Goal: Find specific page/section: Find specific page/section

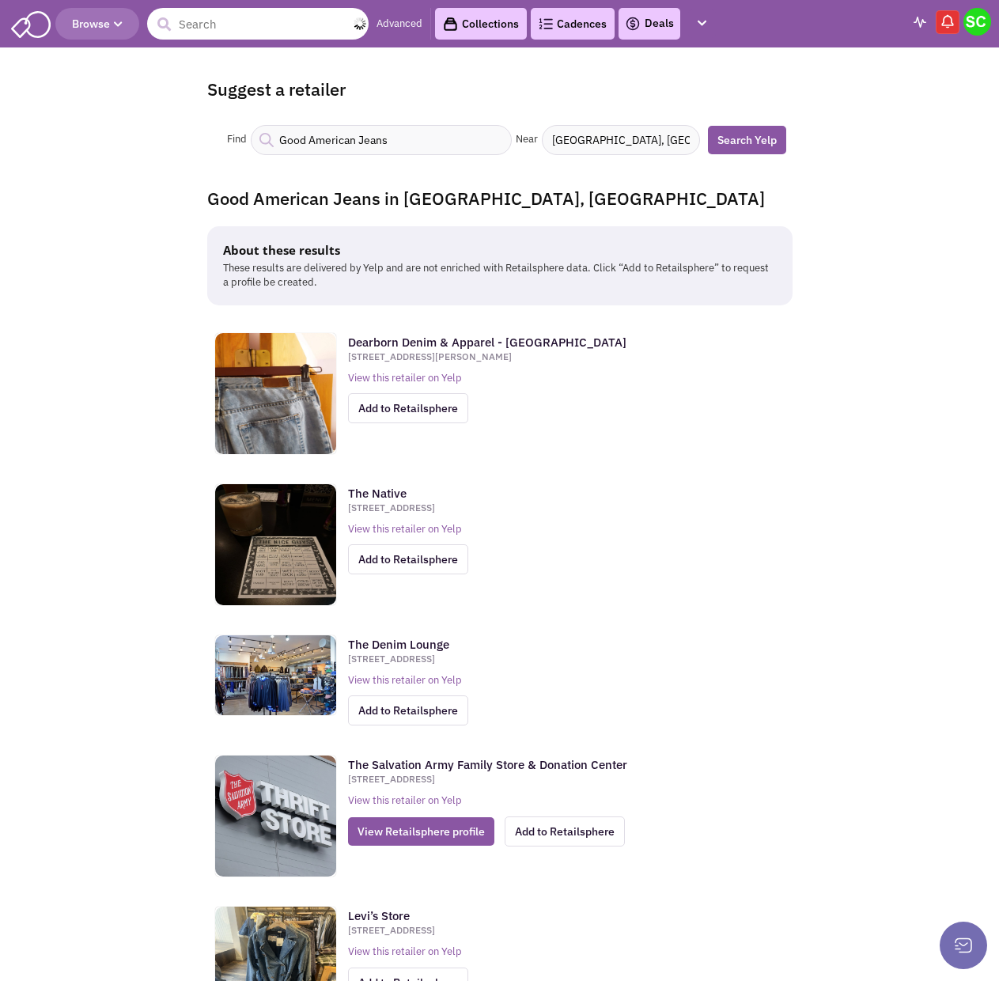
click at [279, 26] on input "text" at bounding box center [257, 24] width 221 height 32
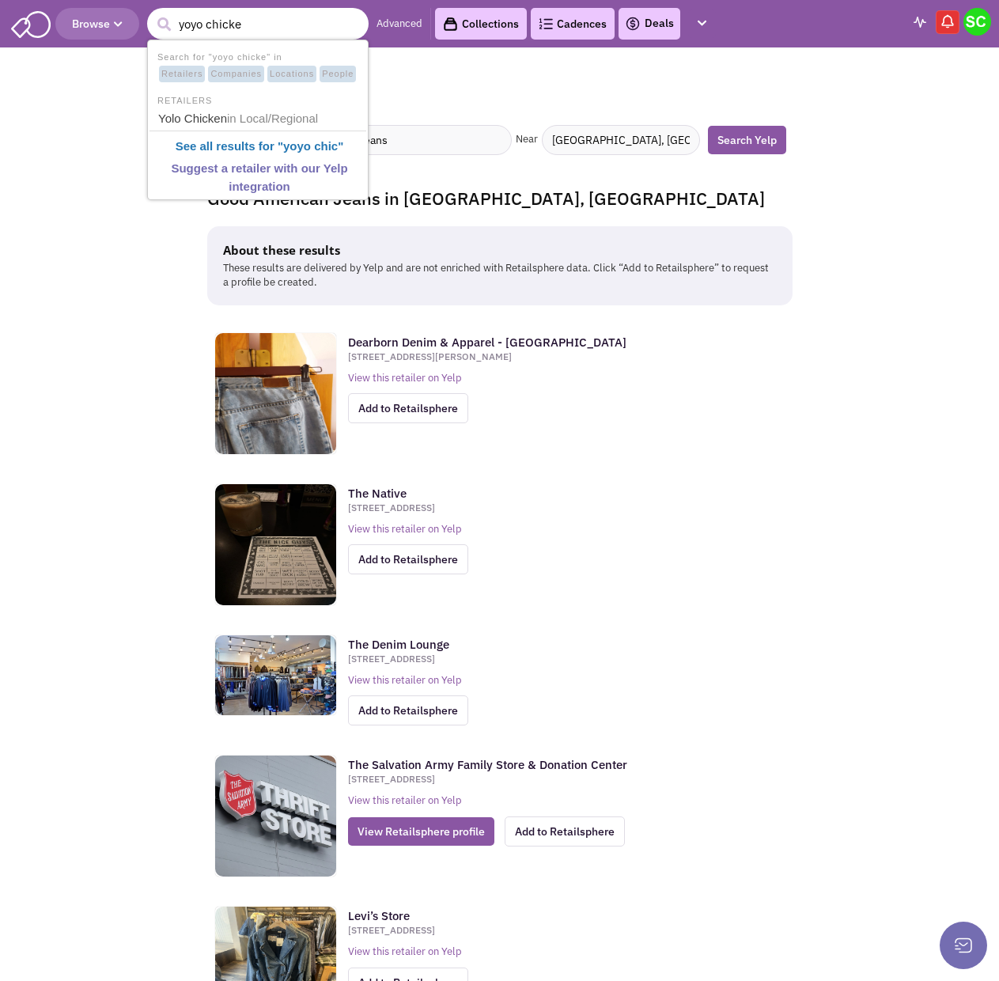
type input "yoyo chicken"
click at [210, 112] on link "Yolo Chicken in Local/Regional" at bounding box center [259, 118] width 212 height 21
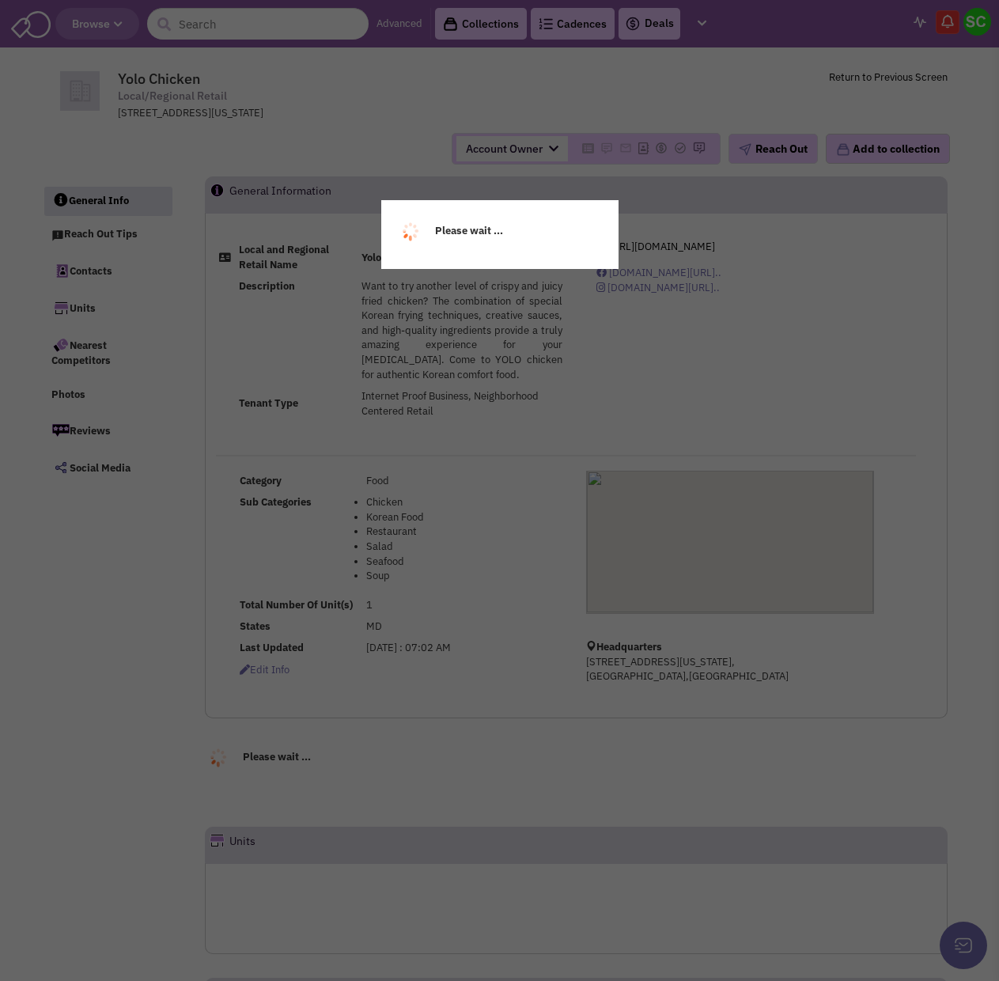
select select
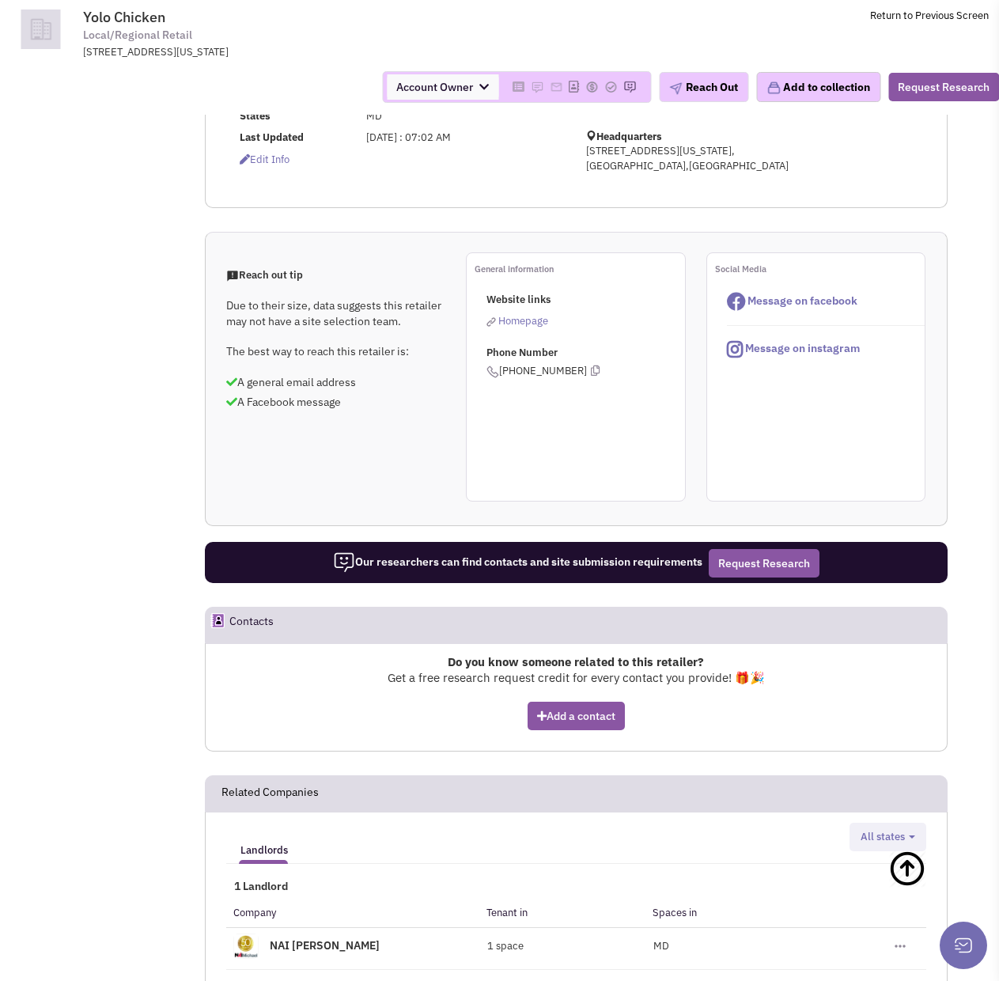
scroll to position [237, 0]
